Goal: Information Seeking & Learning: Check status

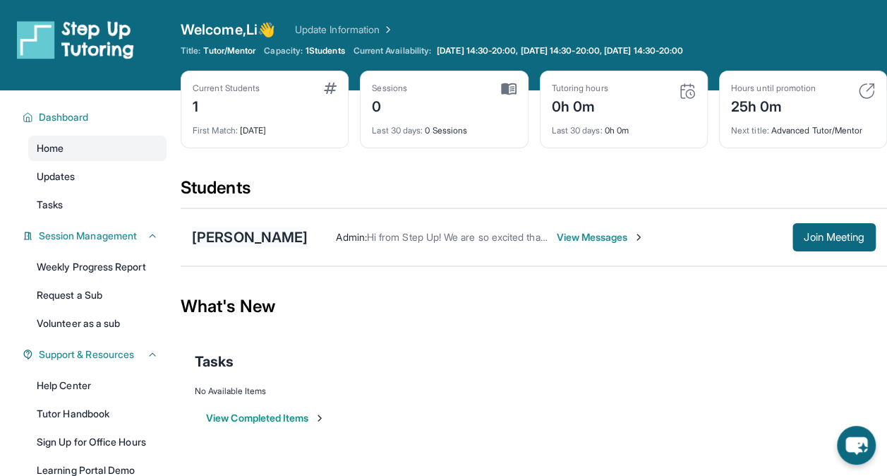
click at [276, 241] on div "[PERSON_NAME]" at bounding box center [250, 237] width 116 height 20
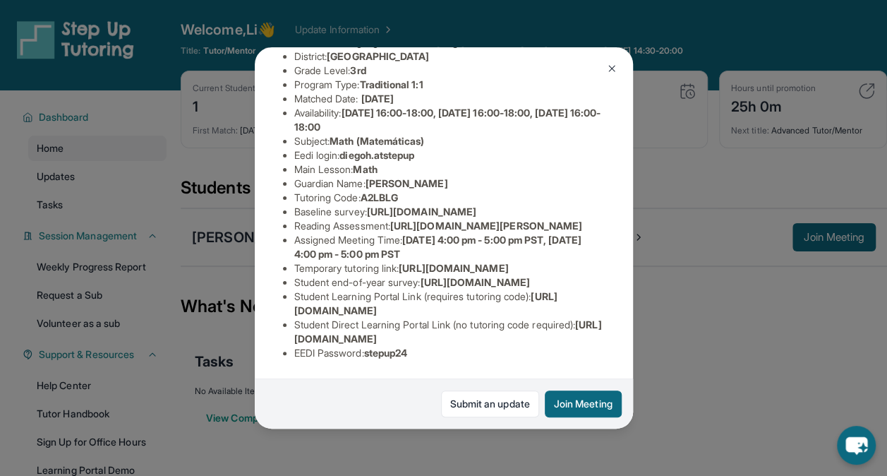
scroll to position [212, 511]
drag, startPoint x: 294, startPoint y: 167, endPoint x: 633, endPoint y: 192, distance: 339.1
click at [633, 192] on div "Diego Hernandez Guardian: Marlyn Herrera Student Information https://student-po…" at bounding box center [444, 237] width 378 height 381
copy span "[URL][DOMAIN_NAME]"
click at [430, 205] on span "[URL][DOMAIN_NAME]" at bounding box center [421, 211] width 109 height 12
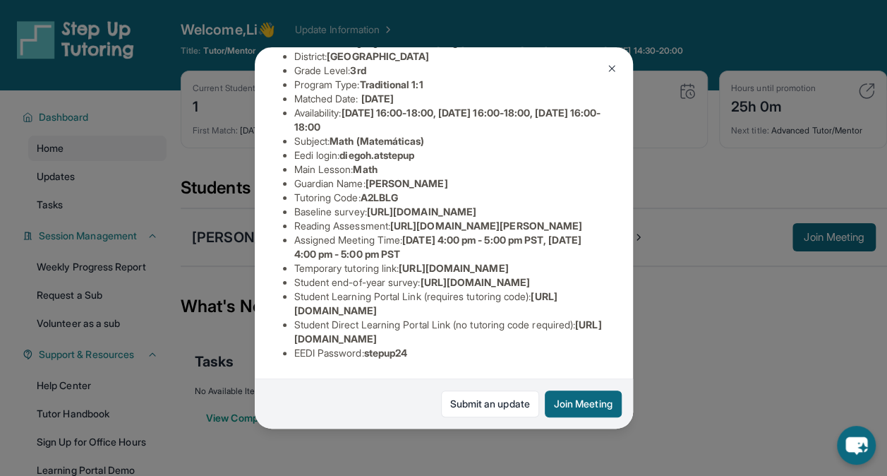
drag, startPoint x: 322, startPoint y: 198, endPoint x: 476, endPoint y: 241, distance: 159.8
click at [476, 241] on div "Diego Hernandez Guardian: Marlyn Herrera Student Information https://student-po…" at bounding box center [444, 237] width 378 height 381
drag, startPoint x: 476, startPoint y: 241, endPoint x: 419, endPoint y: 249, distance: 57.8
click at [417, 249] on div "Diego Hernandez Guardian: Marlyn Herrera Student Information https://student-po…" at bounding box center [444, 237] width 378 height 381
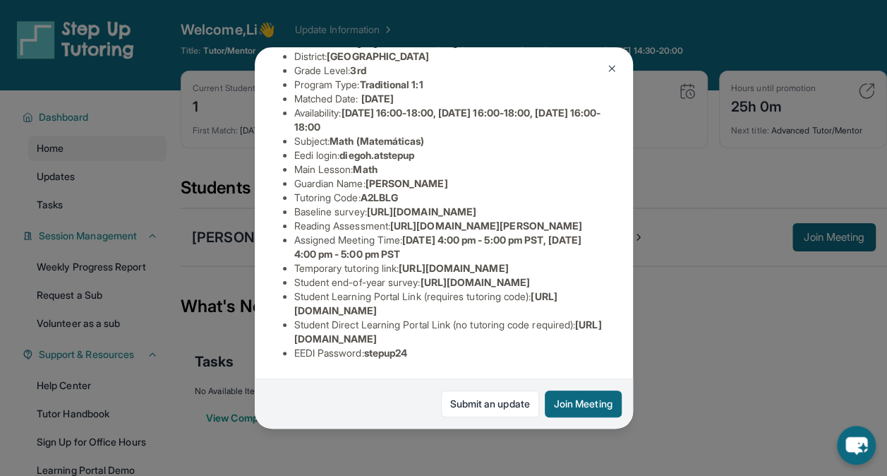
click at [609, 76] on button at bounding box center [612, 68] width 28 height 28
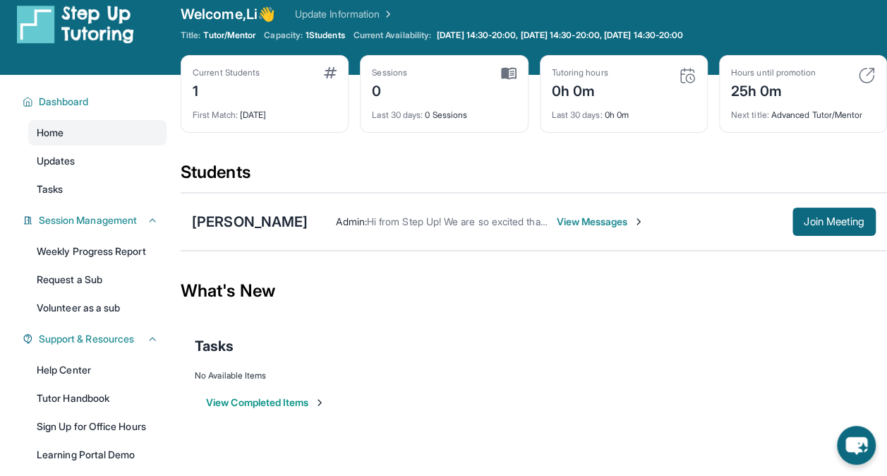
scroll to position [0, 0]
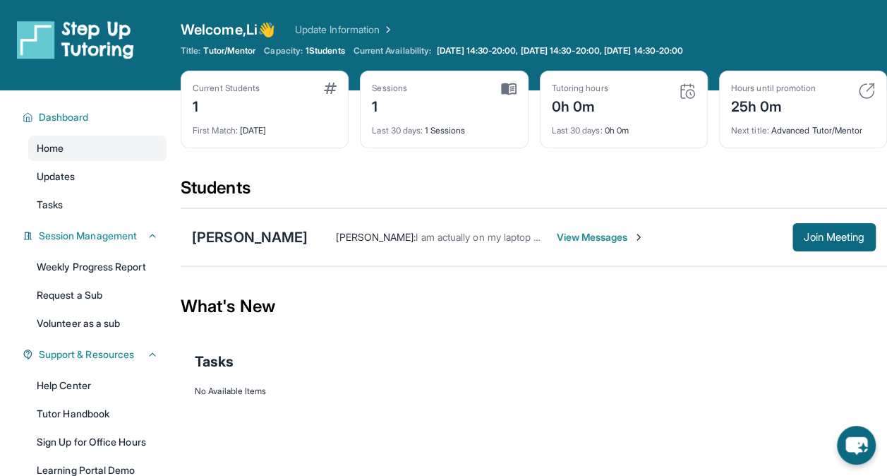
click at [615, 100] on div "Tutoring hours 0h 0m" at bounding box center [624, 100] width 144 height 34
click at [687, 90] on img at bounding box center [687, 91] width 17 height 17
click at [590, 88] on div "Tutoring hours" at bounding box center [580, 88] width 56 height 11
drag, startPoint x: 590, startPoint y: 88, endPoint x: 552, endPoint y: 147, distance: 70.1
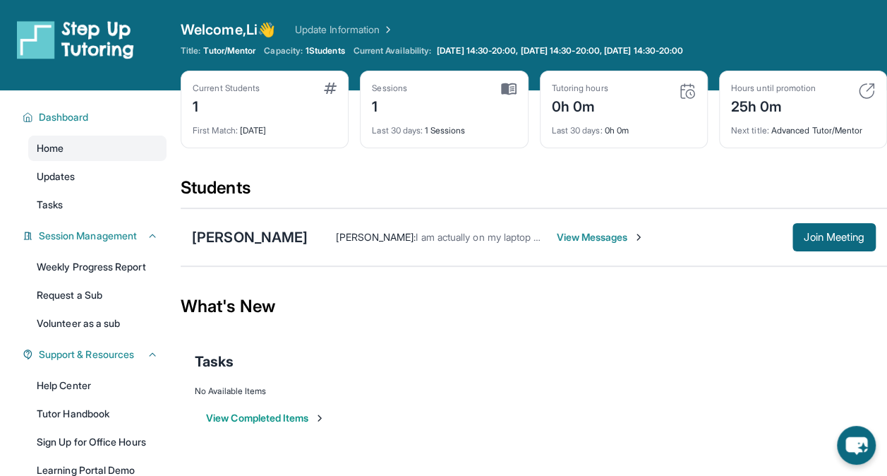
click at [548, 151] on div "Current Students 1 First Match : [DATE] Sessions 1 Last 30 days : 1 Sessions Tu…" at bounding box center [534, 124] width 707 height 106
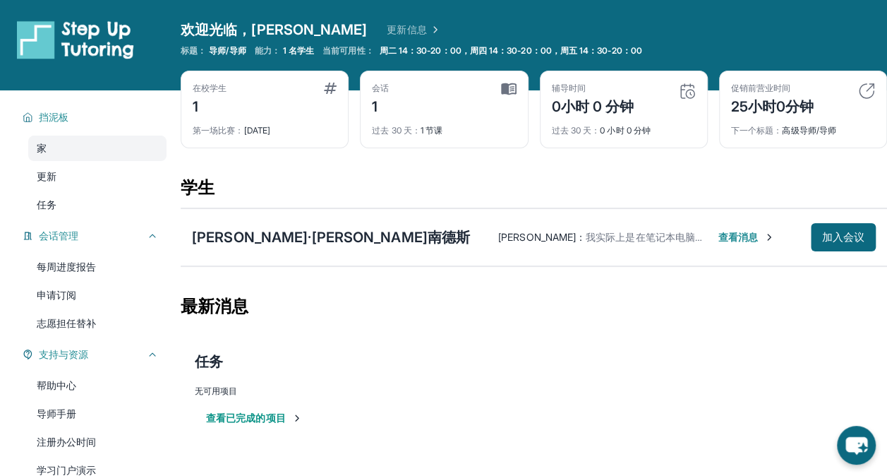
click at [509, 83] on img at bounding box center [509, 89] width 16 height 13
click at [679, 96] on img at bounding box center [687, 91] width 17 height 17
click at [88, 177] on link "更新" at bounding box center [97, 176] width 138 height 25
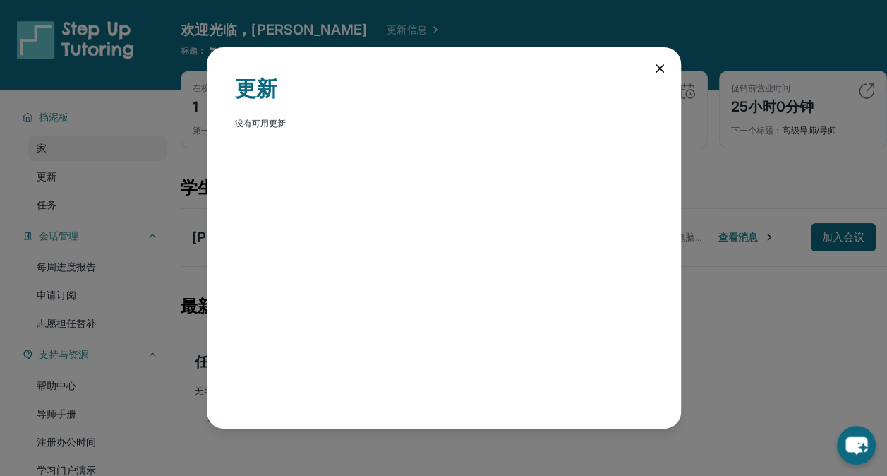
click at [662, 69] on icon at bounding box center [660, 68] width 14 height 14
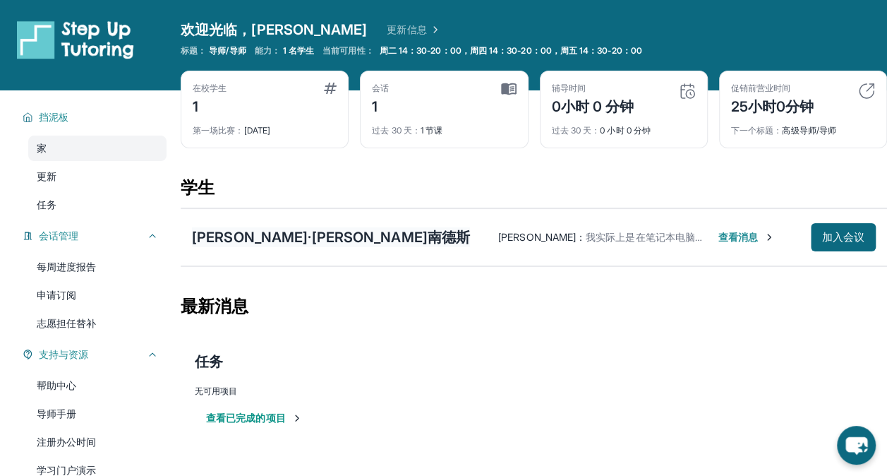
click at [260, 236] on div "[PERSON_NAME]·[PERSON_NAME]南德斯" at bounding box center [331, 237] width 278 height 20
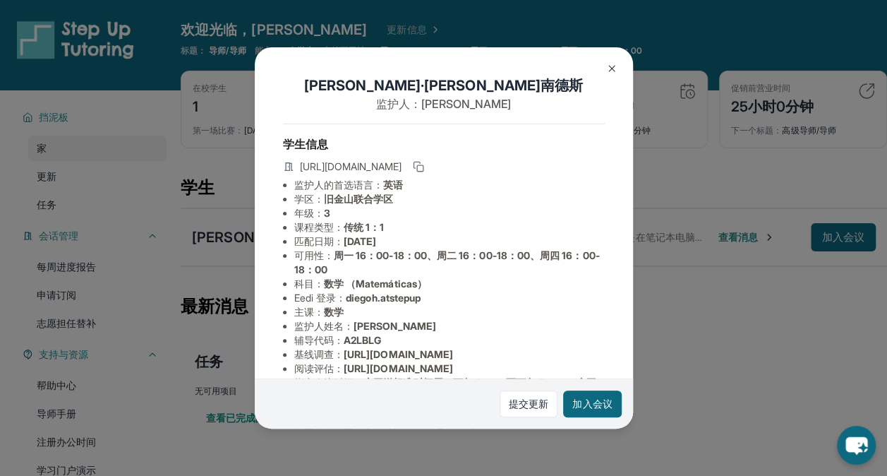
scroll to position [305, 0]
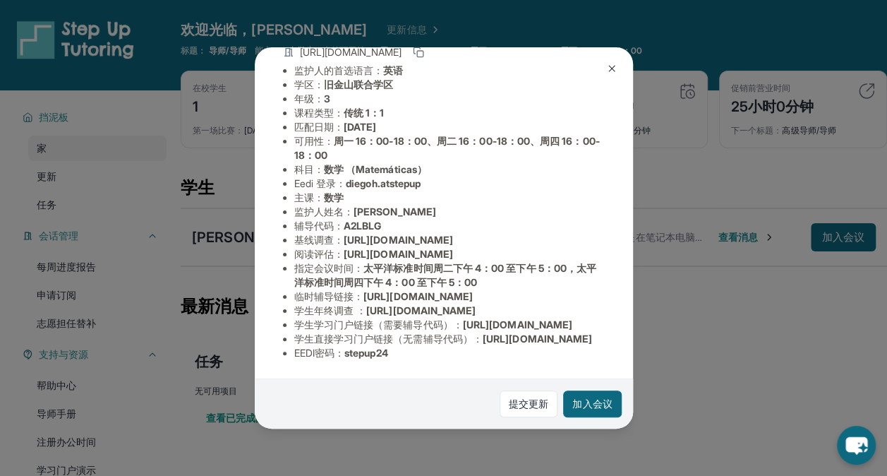
click at [613, 71] on img at bounding box center [611, 68] width 11 height 11
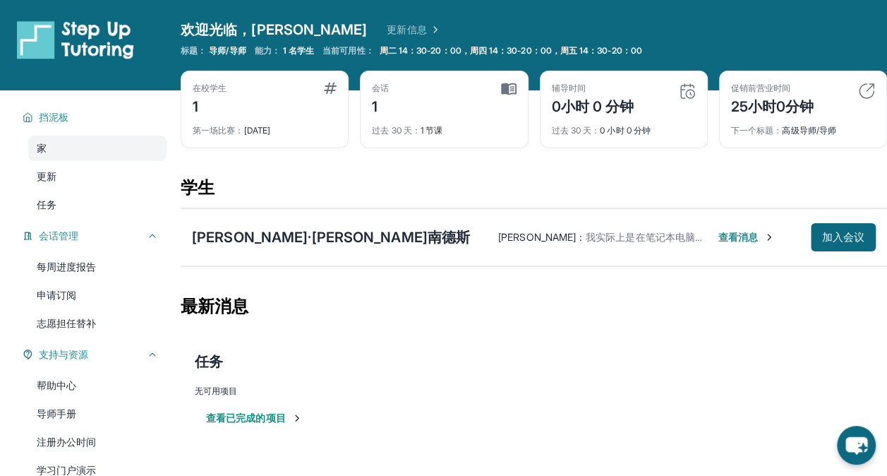
click at [618, 184] on div "学生" at bounding box center [534, 192] width 707 height 31
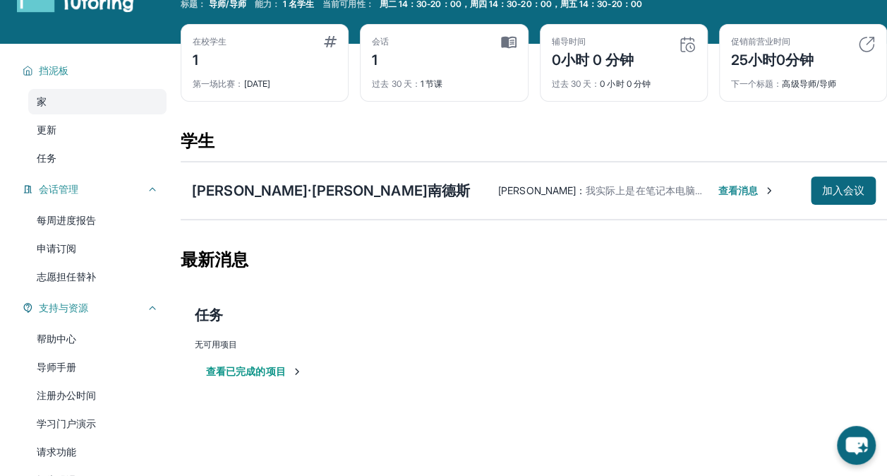
scroll to position [0, 0]
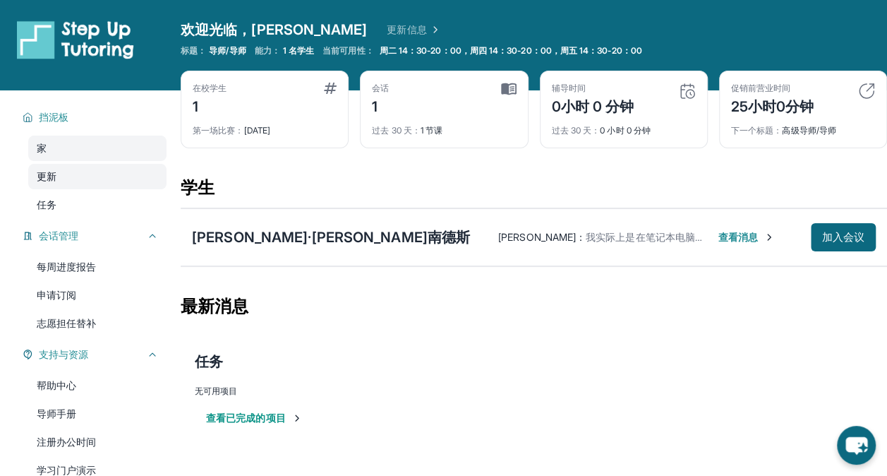
drag, startPoint x: 568, startPoint y: 168, endPoint x: 59, endPoint y: 174, distance: 509.1
click at [59, 174] on link "更新" at bounding box center [97, 176] width 138 height 25
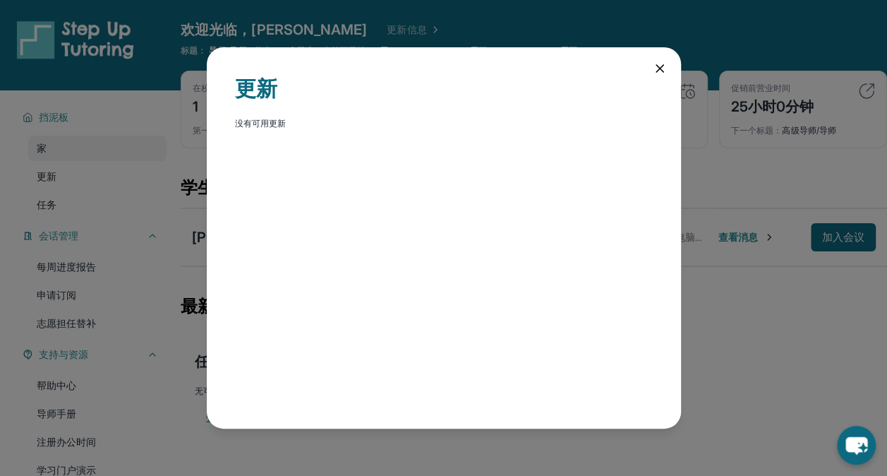
click at [664, 72] on icon at bounding box center [660, 68] width 7 height 7
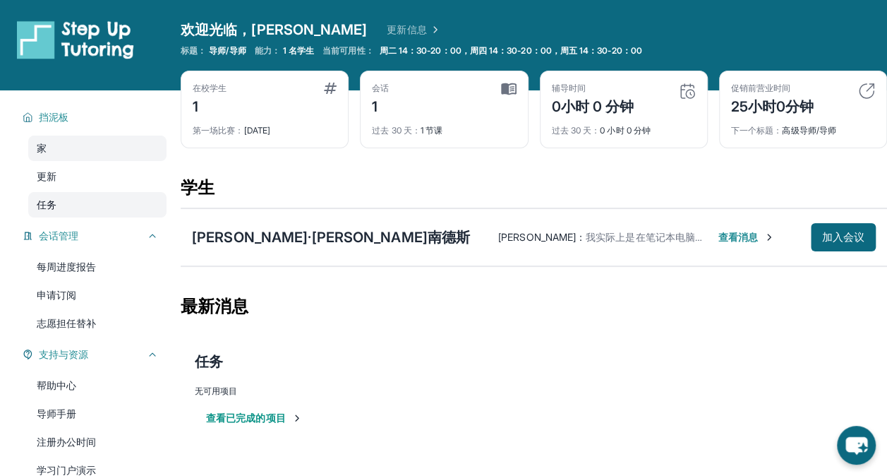
click at [82, 204] on link "任务" at bounding box center [97, 204] width 138 height 25
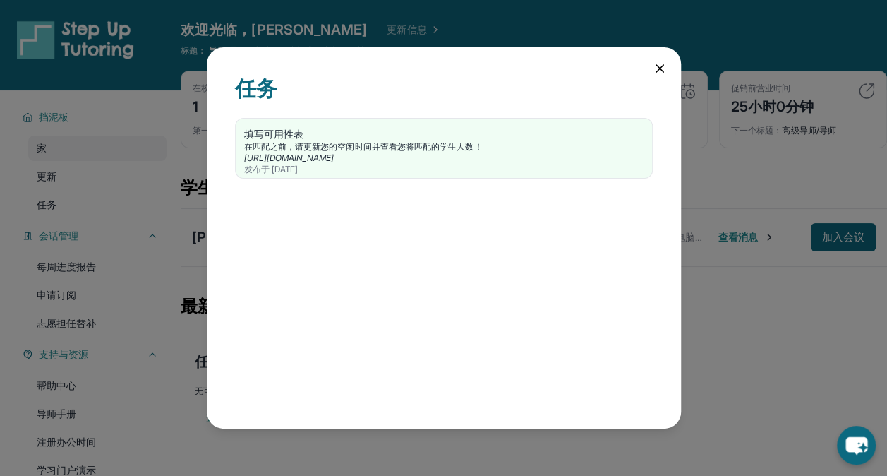
click at [657, 66] on icon at bounding box center [660, 68] width 7 height 7
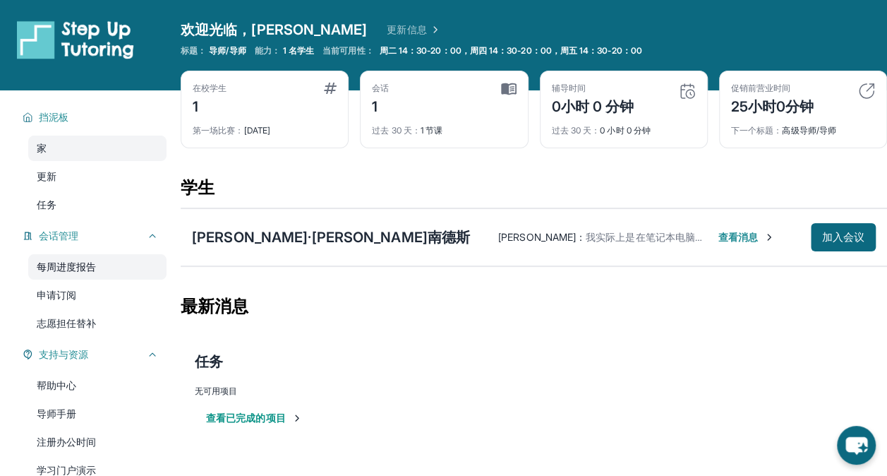
click at [65, 261] on link "每周进度报告" at bounding box center [97, 266] width 138 height 25
click at [62, 293] on link "申请订阅" at bounding box center [97, 294] width 138 height 25
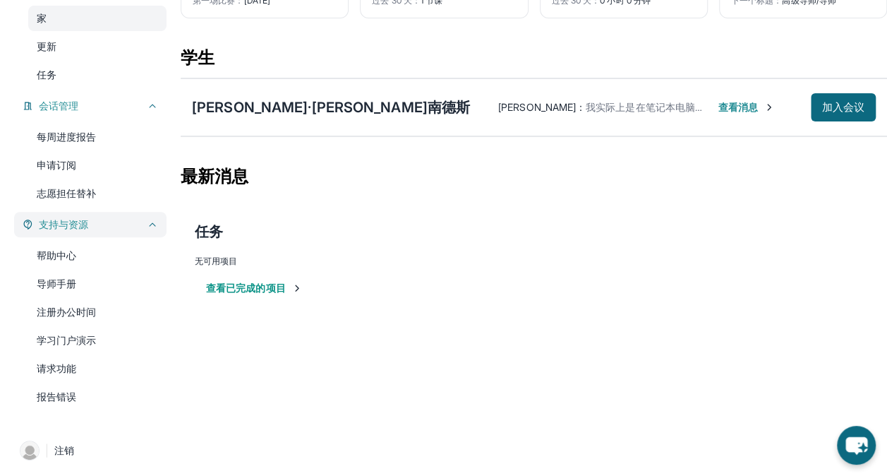
scroll to position [134, 0]
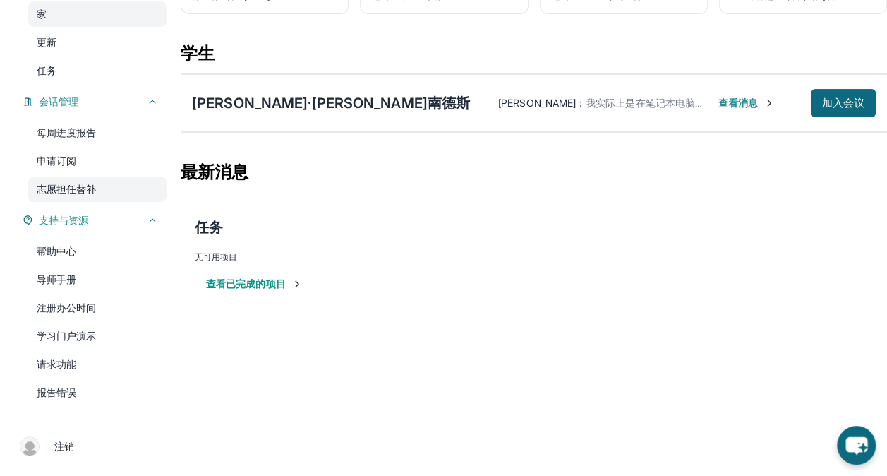
click at [80, 190] on link "志愿担任替补" at bounding box center [97, 189] width 138 height 25
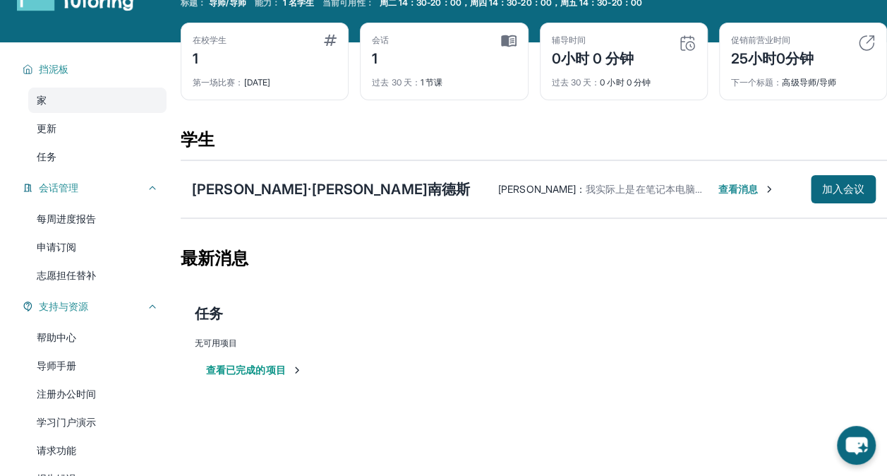
scroll to position [0, 0]
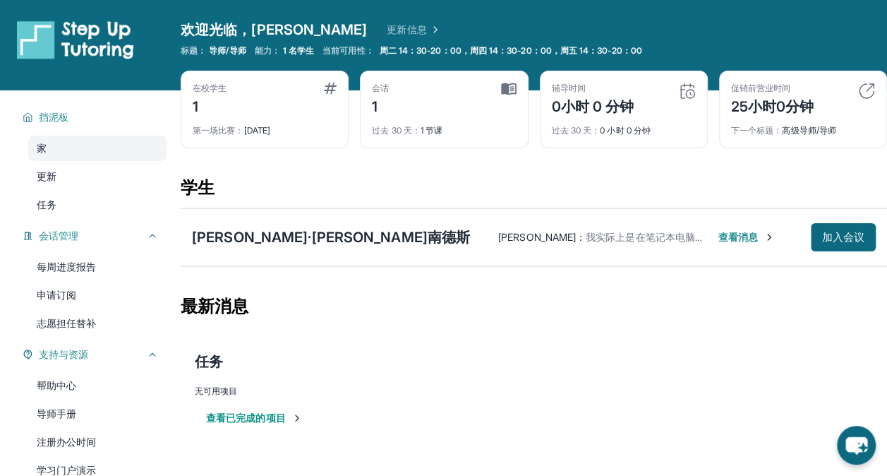
drag, startPoint x: 569, startPoint y: 167, endPoint x: 491, endPoint y: 171, distance: 77.7
click at [491, 171] on div "在校学生 1 第一场比赛： [DATE] 会话 1 过去 30 天： 1 节课 辅导时间 0小时 0 分钟 过去 30 天： 0 小时 0 分钟 促销前营业时…" at bounding box center [534, 124] width 707 height 106
click at [686, 90] on img at bounding box center [687, 91] width 17 height 17
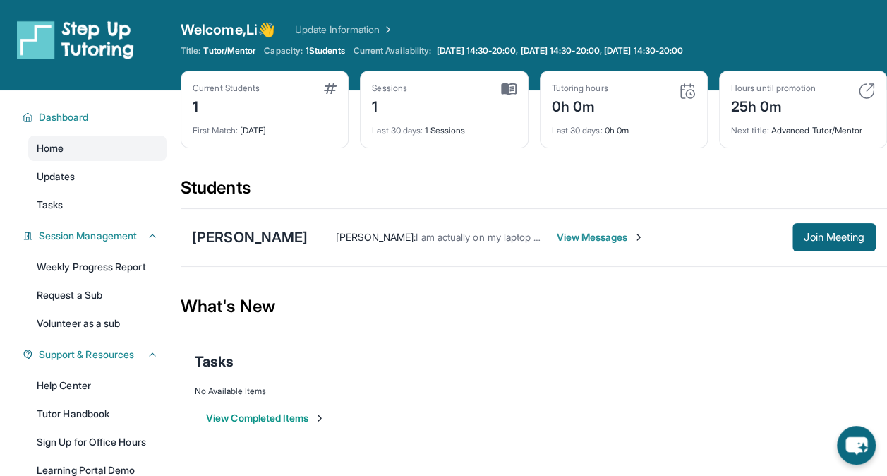
click at [546, 172] on div "Current Students 1 First Match : [DATE] Sessions 1 Last 30 days : 1 Sessions Tu…" at bounding box center [534, 124] width 707 height 106
click at [376, 98] on div "1" at bounding box center [389, 105] width 35 height 23
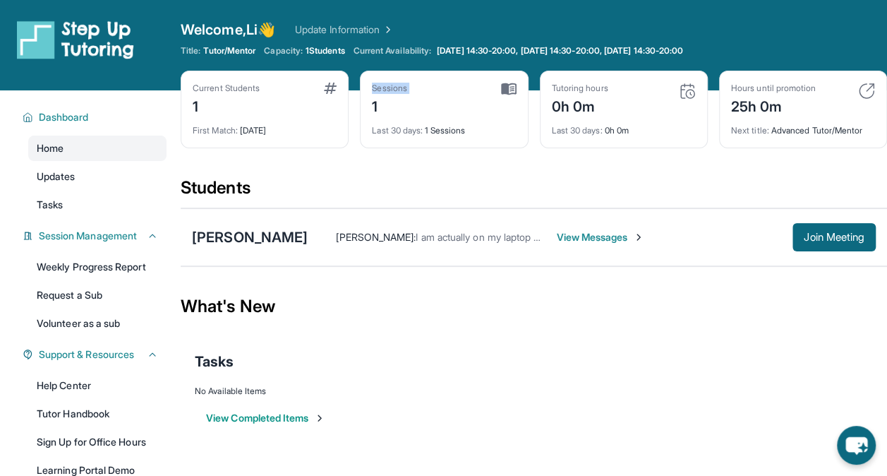
click at [377, 96] on div "1" at bounding box center [389, 105] width 35 height 23
click at [453, 131] on div "Last 30 days : 1 Sessions" at bounding box center [444, 126] width 144 height 20
drag, startPoint x: 429, startPoint y: 128, endPoint x: 469, endPoint y: 129, distance: 41.0
click at [469, 129] on div "Last 30 days : 1 Sessions" at bounding box center [444, 126] width 144 height 20
drag, startPoint x: 469, startPoint y: 129, endPoint x: 426, endPoint y: 168, distance: 58.0
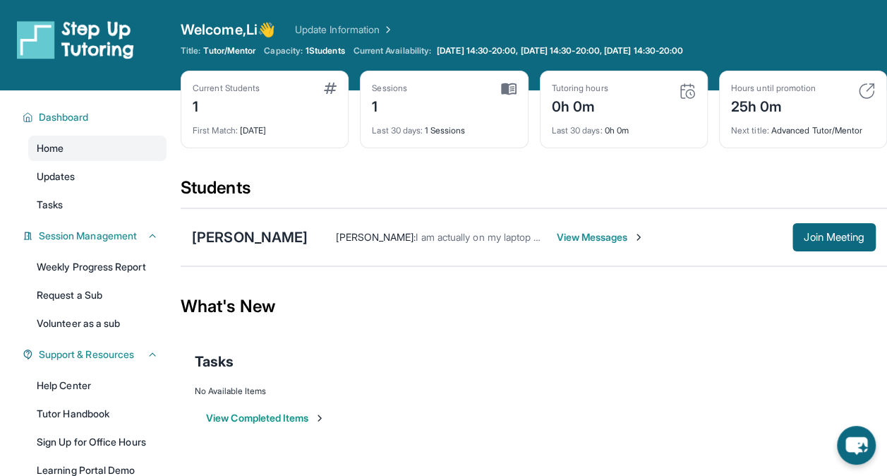
click at [426, 168] on div "Current Students 1 First Match : 6 days ago Sessions 1 Last 30 days : 1 Session…" at bounding box center [534, 124] width 707 height 106
click at [371, 31] on font "Update Information" at bounding box center [337, 30] width 85 height 14
click at [91, 145] on link "Home" at bounding box center [97, 148] width 138 height 25
drag, startPoint x: 570, startPoint y: 104, endPoint x: 620, endPoint y: 107, distance: 50.2
click at [620, 107] on div "Tutoring hours 0h 44m" at bounding box center [624, 100] width 144 height 34
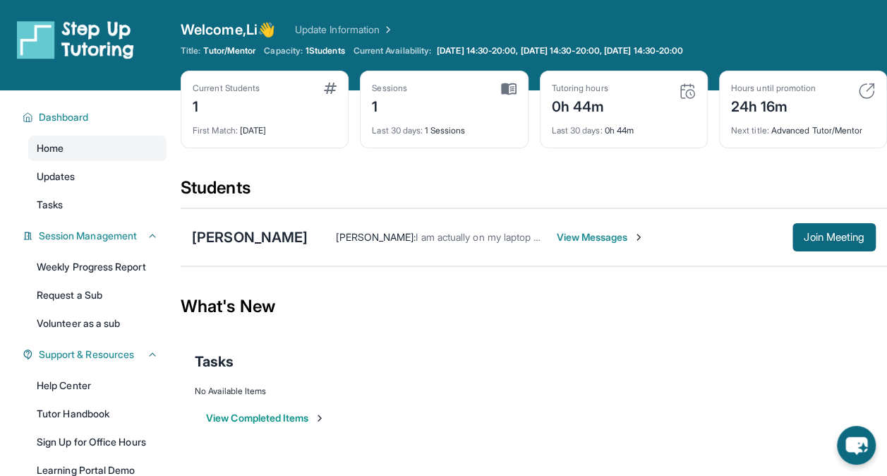
drag, startPoint x: 620, startPoint y: 107, endPoint x: 513, endPoint y: 159, distance: 119.0
click at [513, 159] on div "Current Students 1 First Match : [DATE] Sessions 1 Last 30 days : 1 Sessions Tu…" at bounding box center [534, 124] width 707 height 106
